Goal: Task Accomplishment & Management: Manage account settings

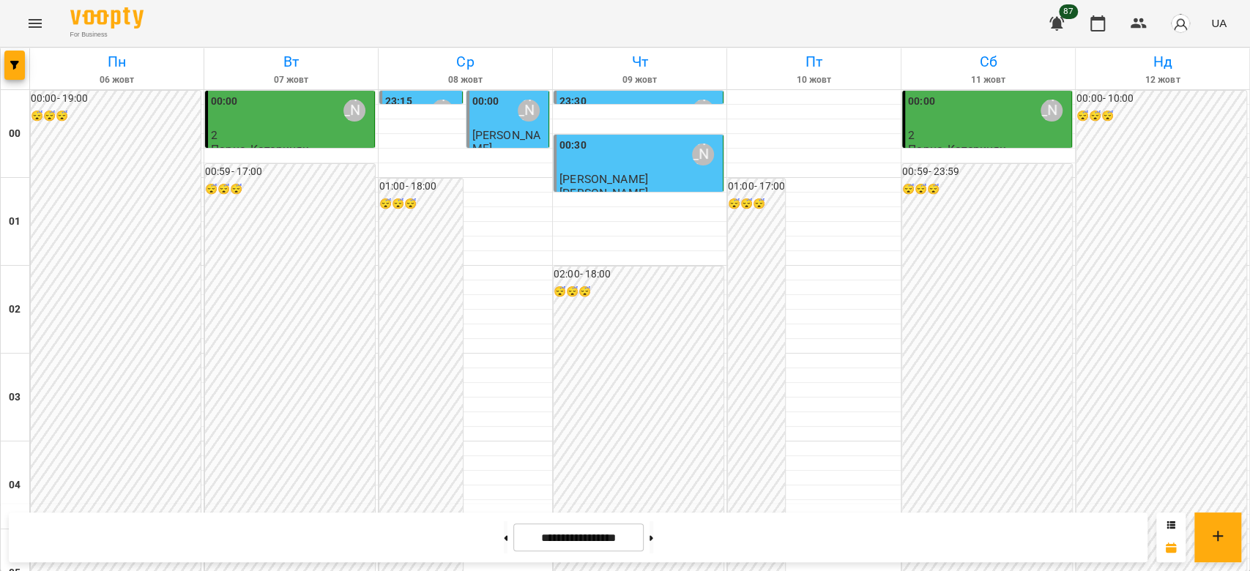
scroll to position [683, 0]
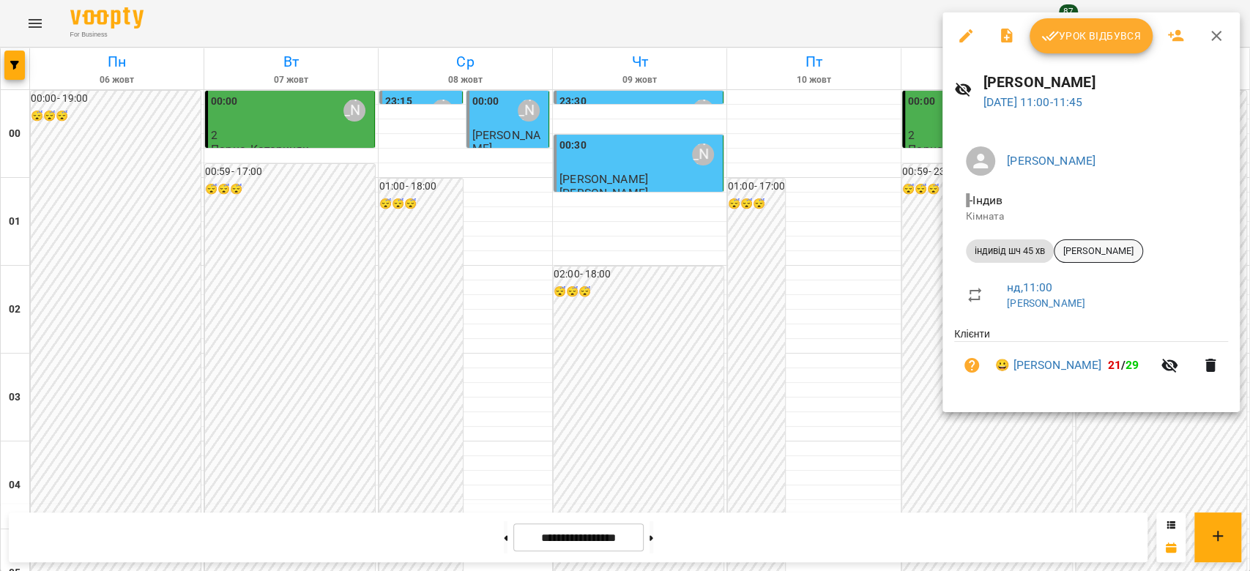
click at [1111, 248] on span "[PERSON_NAME]" at bounding box center [1098, 251] width 88 height 13
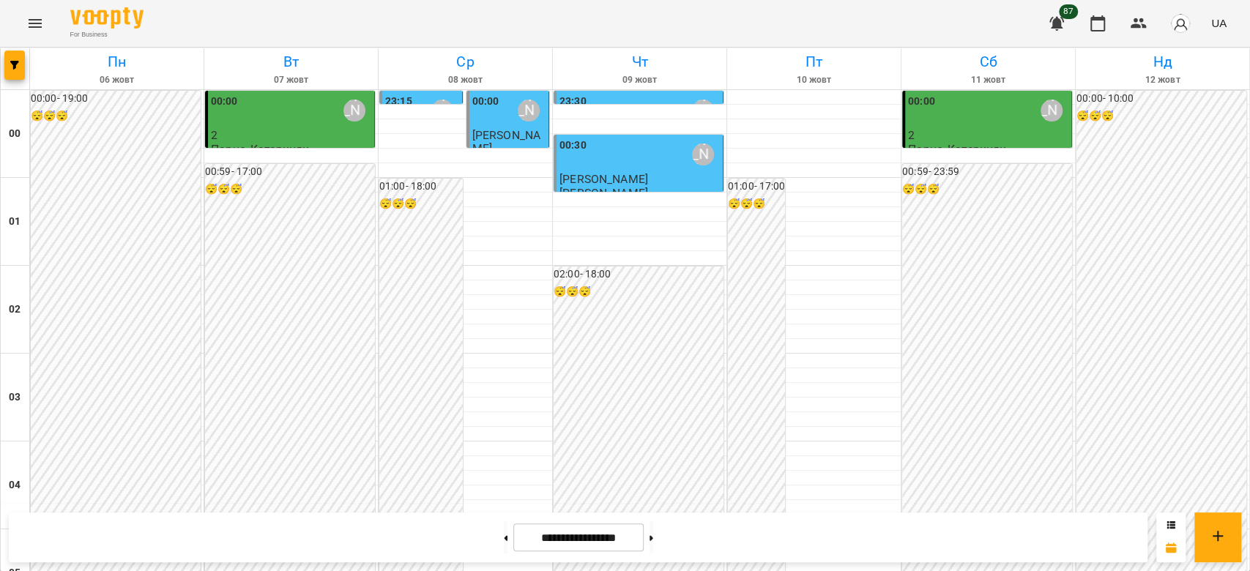
scroll to position [683, 0]
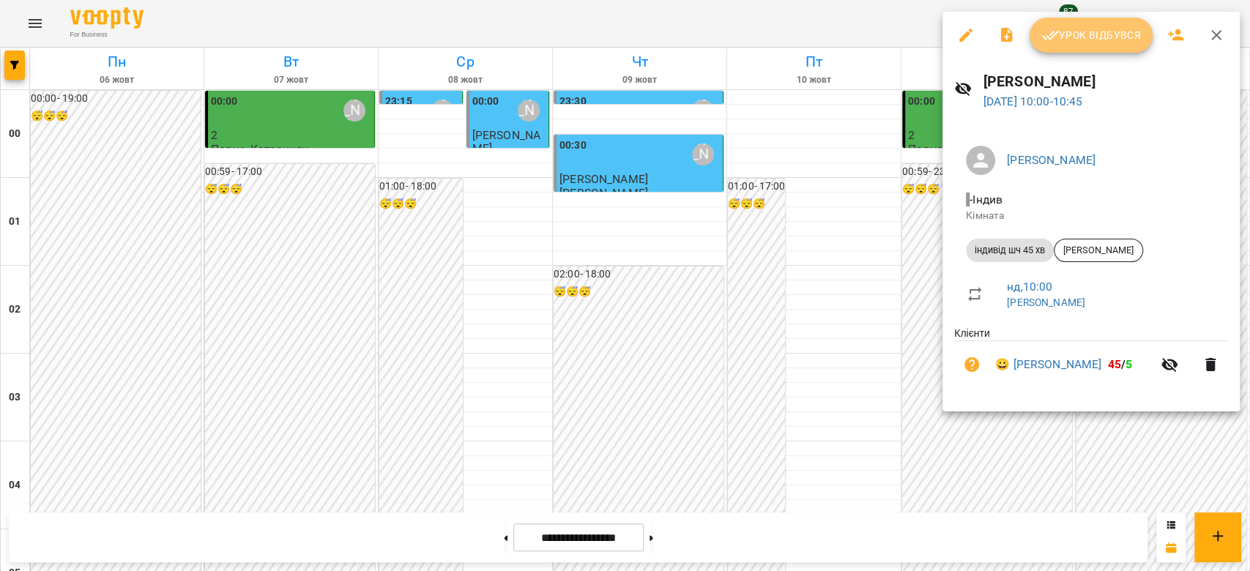
click at [1071, 37] on span "Урок відбувся" at bounding box center [1091, 35] width 100 height 18
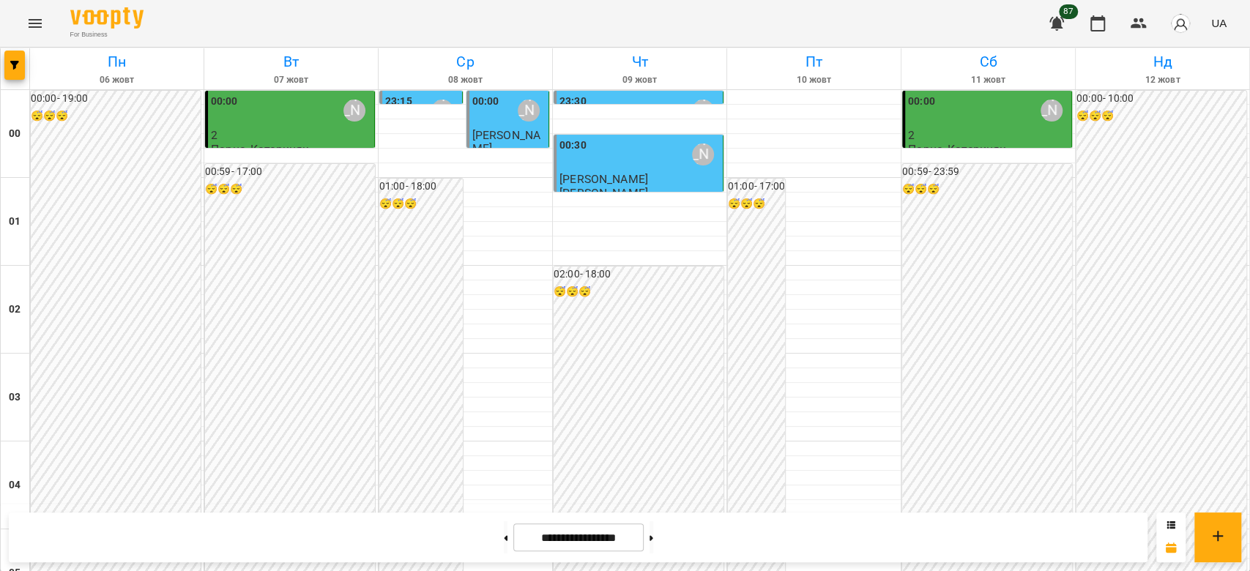
scroll to position [780, 0]
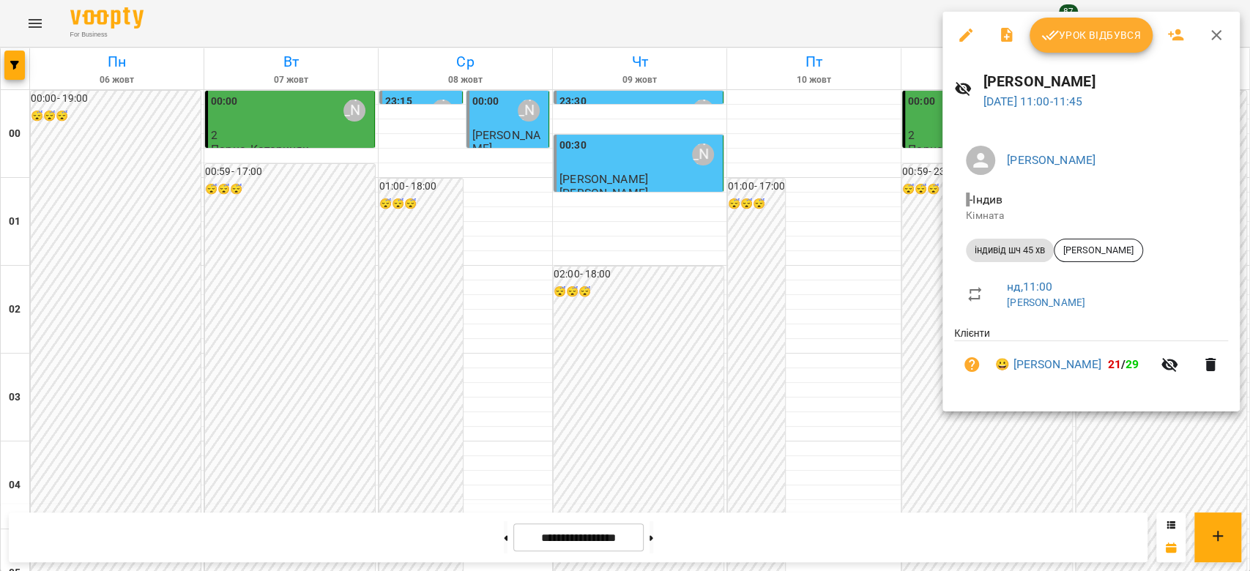
click at [1089, 31] on span "Урок відбувся" at bounding box center [1091, 35] width 100 height 18
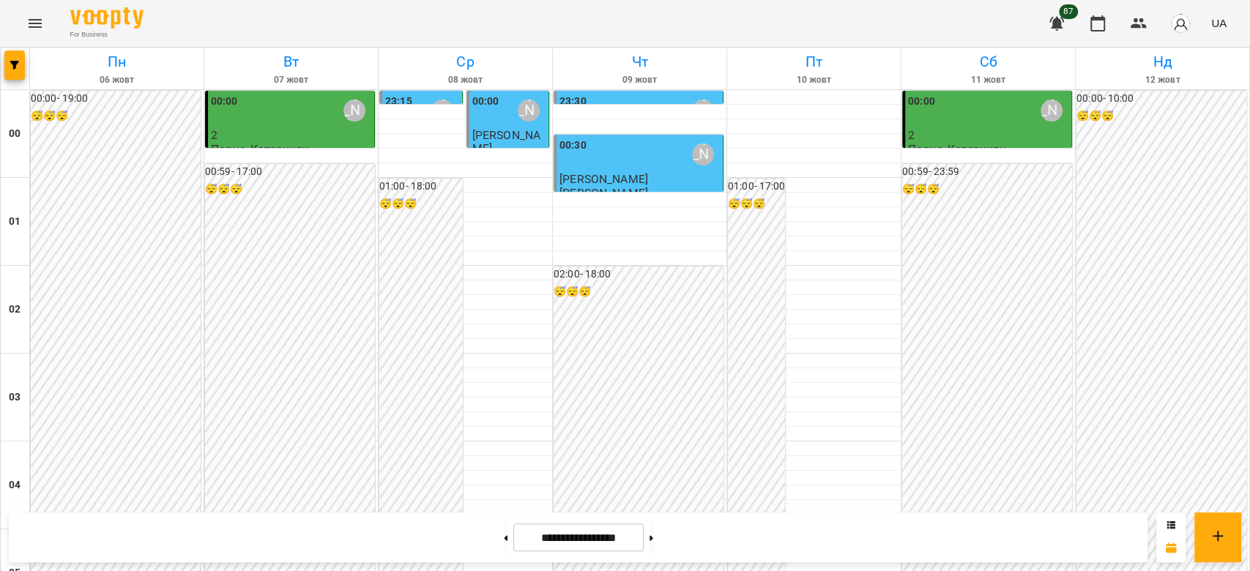
scroll to position [1659, 0]
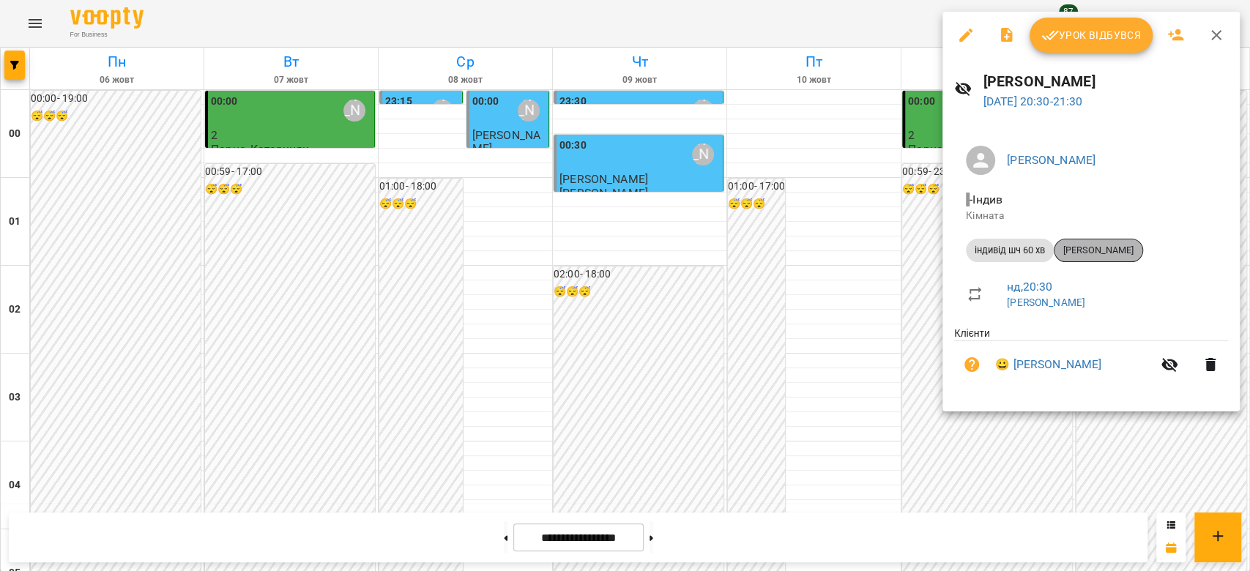
click at [1102, 247] on span "[PERSON_NAME]" at bounding box center [1098, 250] width 88 height 13
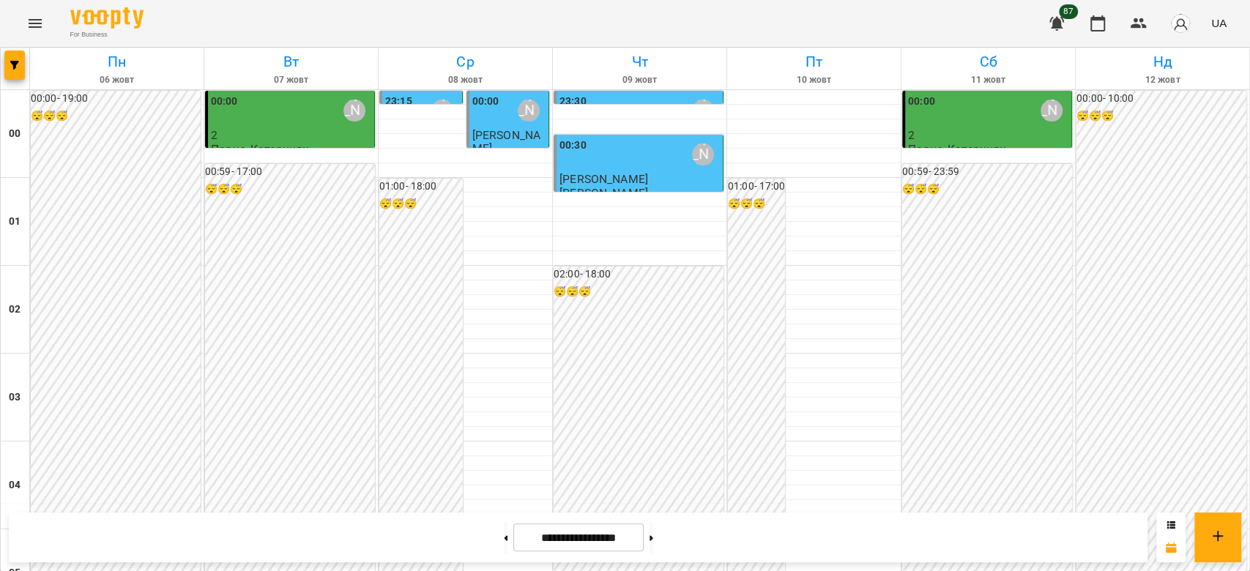
scroll to position [1659, 0]
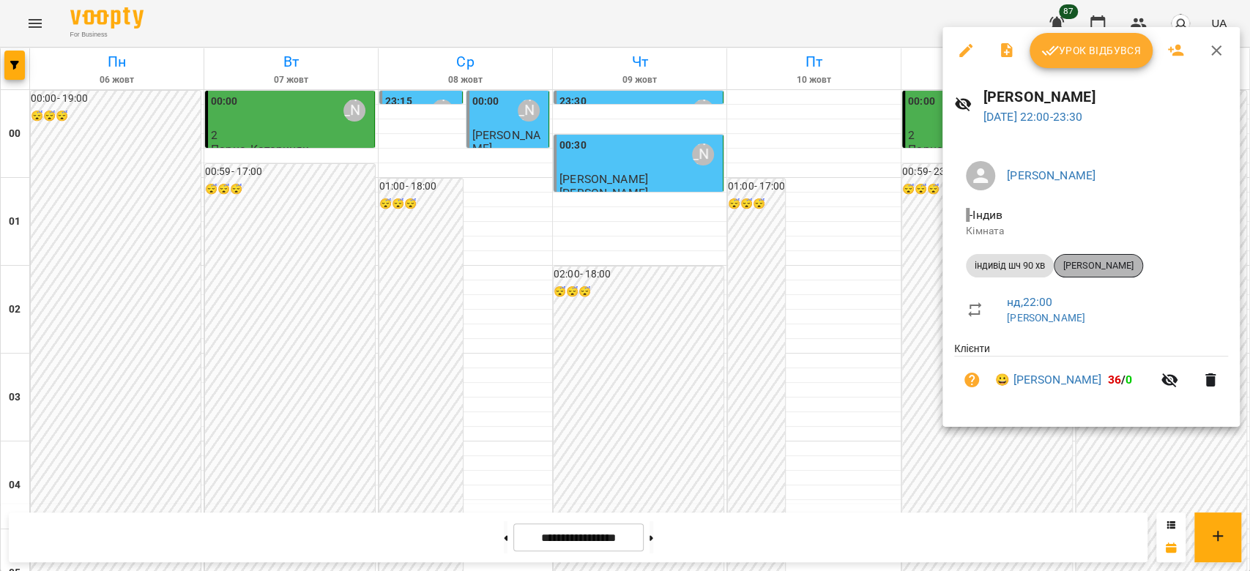
click at [1089, 262] on span "[PERSON_NAME]" at bounding box center [1098, 265] width 88 height 13
